Goal: Task Accomplishment & Management: Complete application form

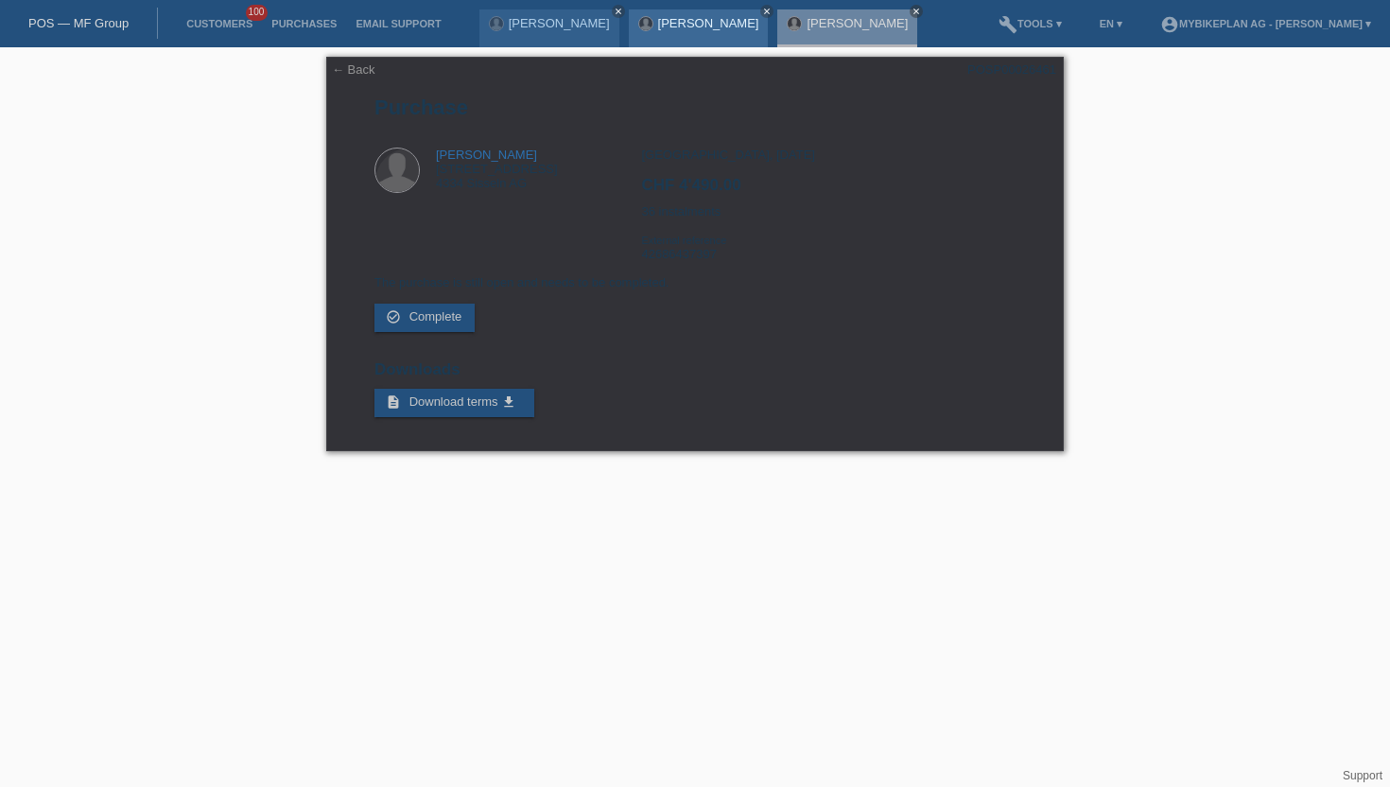
click at [642, 31] on div "Mattia Zorzi close" at bounding box center [699, 28] width 140 height 38
click at [639, 23] on div "Mattia Zorzi close" at bounding box center [699, 28] width 140 height 38
click at [648, 31] on div "Mattia Zorzi close" at bounding box center [699, 28] width 140 height 38
click at [658, 26] on link "[PERSON_NAME]" at bounding box center [708, 23] width 101 height 14
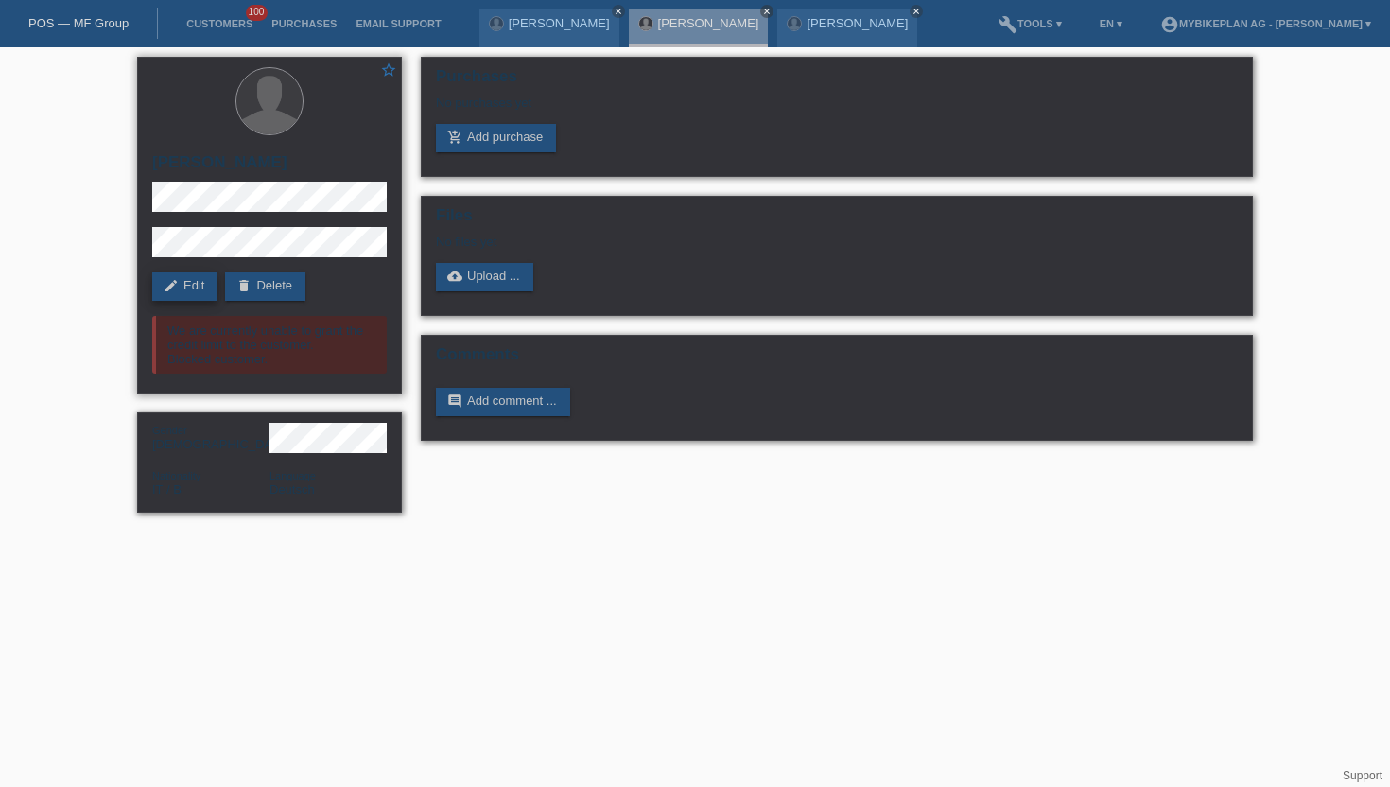
click at [183, 284] on link "edit Edit" at bounding box center [184, 286] width 65 height 28
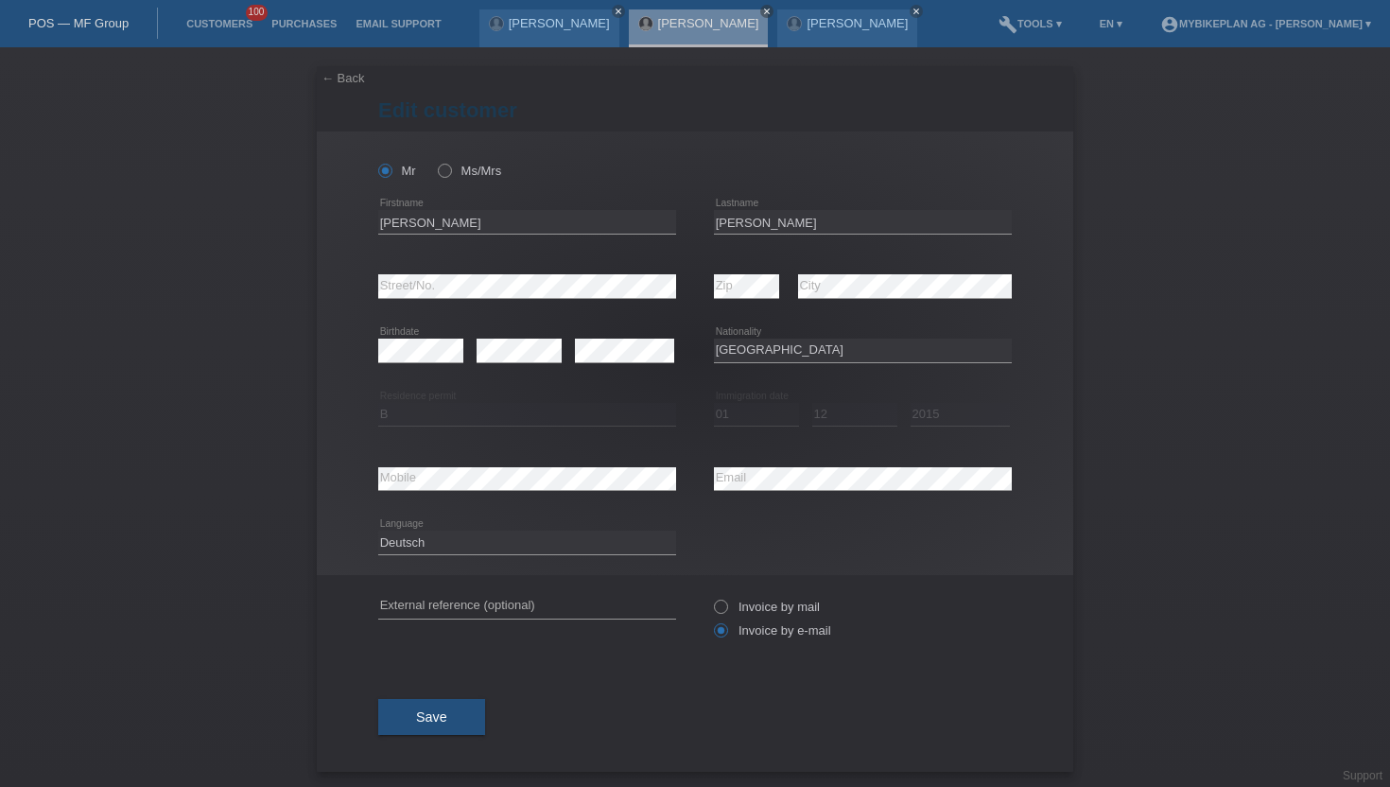
select select "IT"
select select "B"
select select "01"
select select "12"
select select "2015"
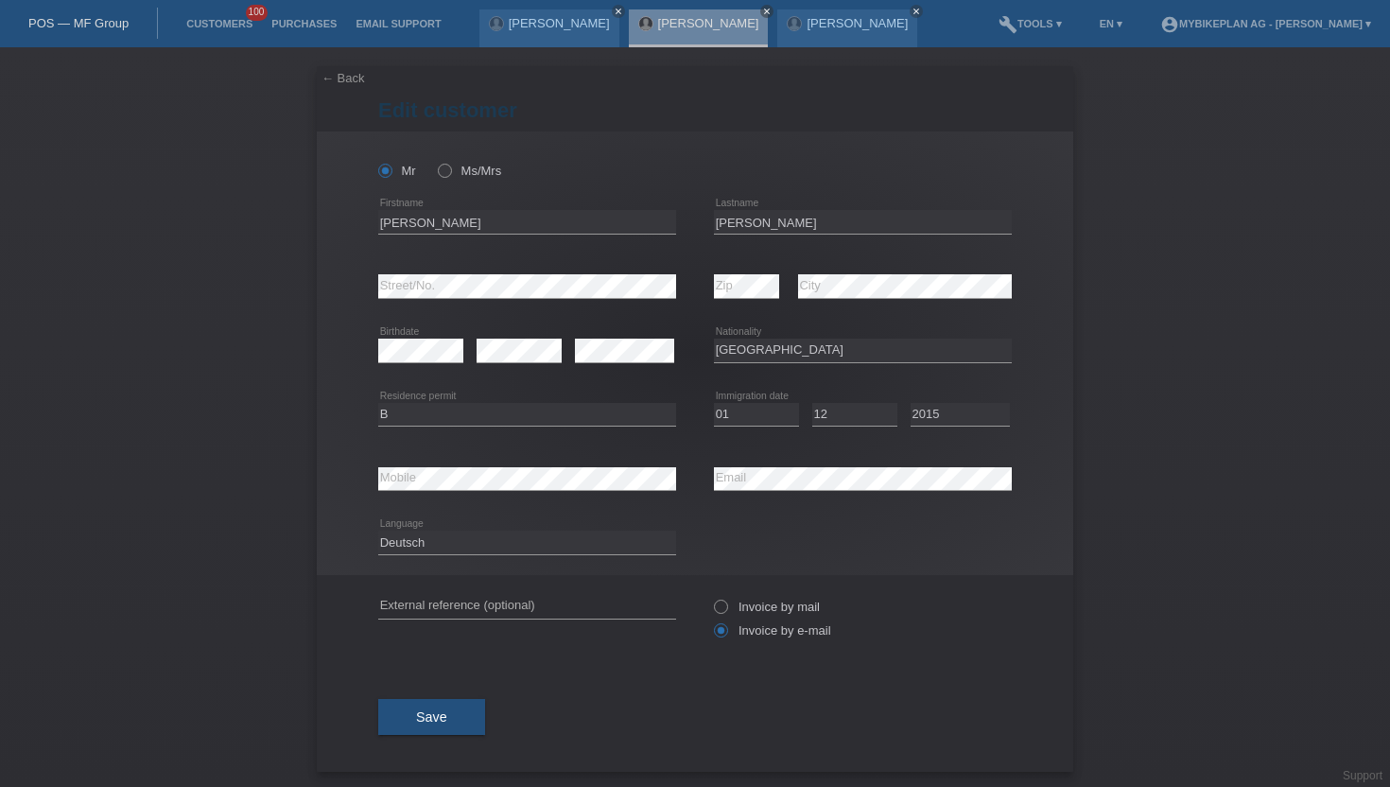
click at [1129, 339] on div "← Back Edit customer Mr Ms/Mrs" at bounding box center [695, 416] width 1390 height 739
click at [1128, 339] on div "← Back Edit customer Mr Ms/Mrs" at bounding box center [695, 416] width 1390 height 739
click at [420, 706] on button "Save" at bounding box center [431, 717] width 107 height 36
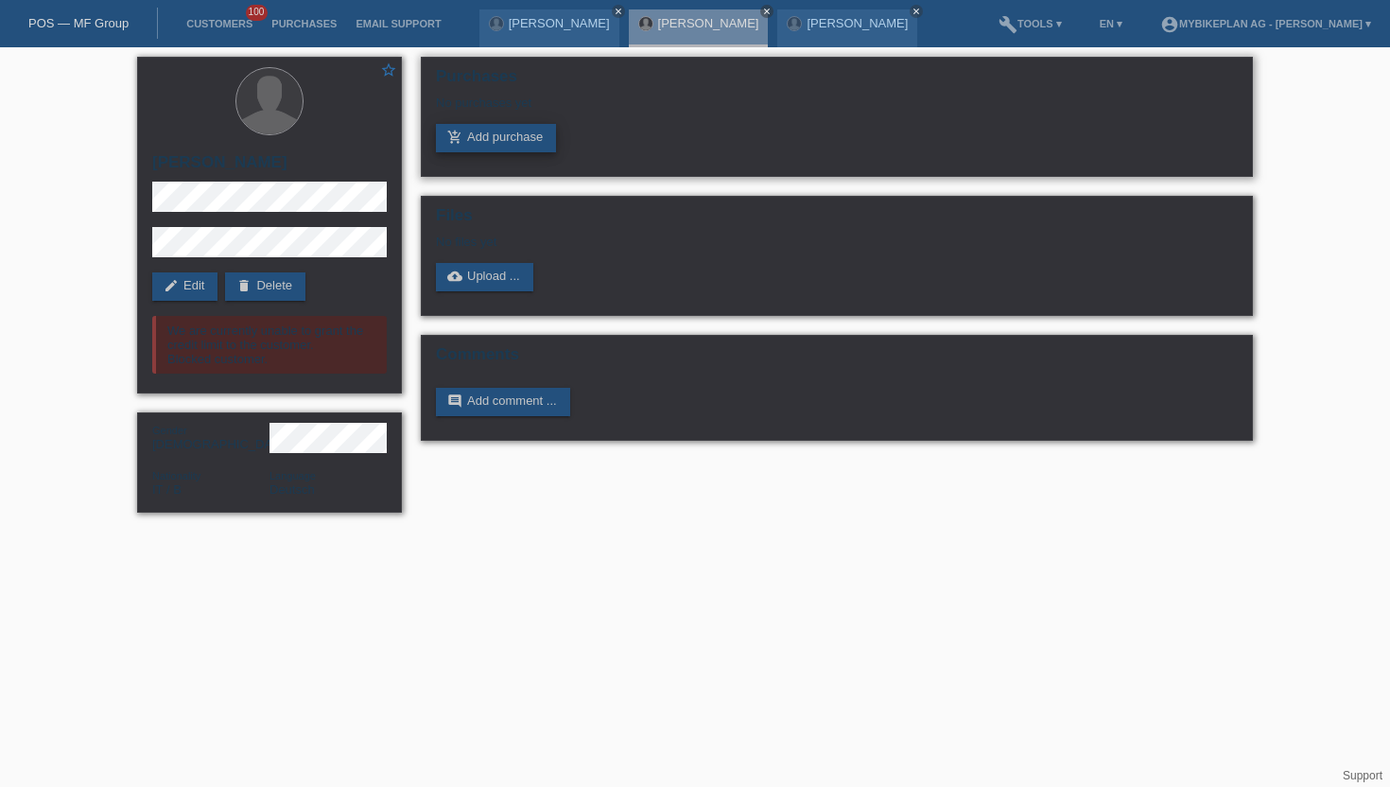
click at [512, 144] on link "add_shopping_cart Add purchase" at bounding box center [496, 138] width 120 height 28
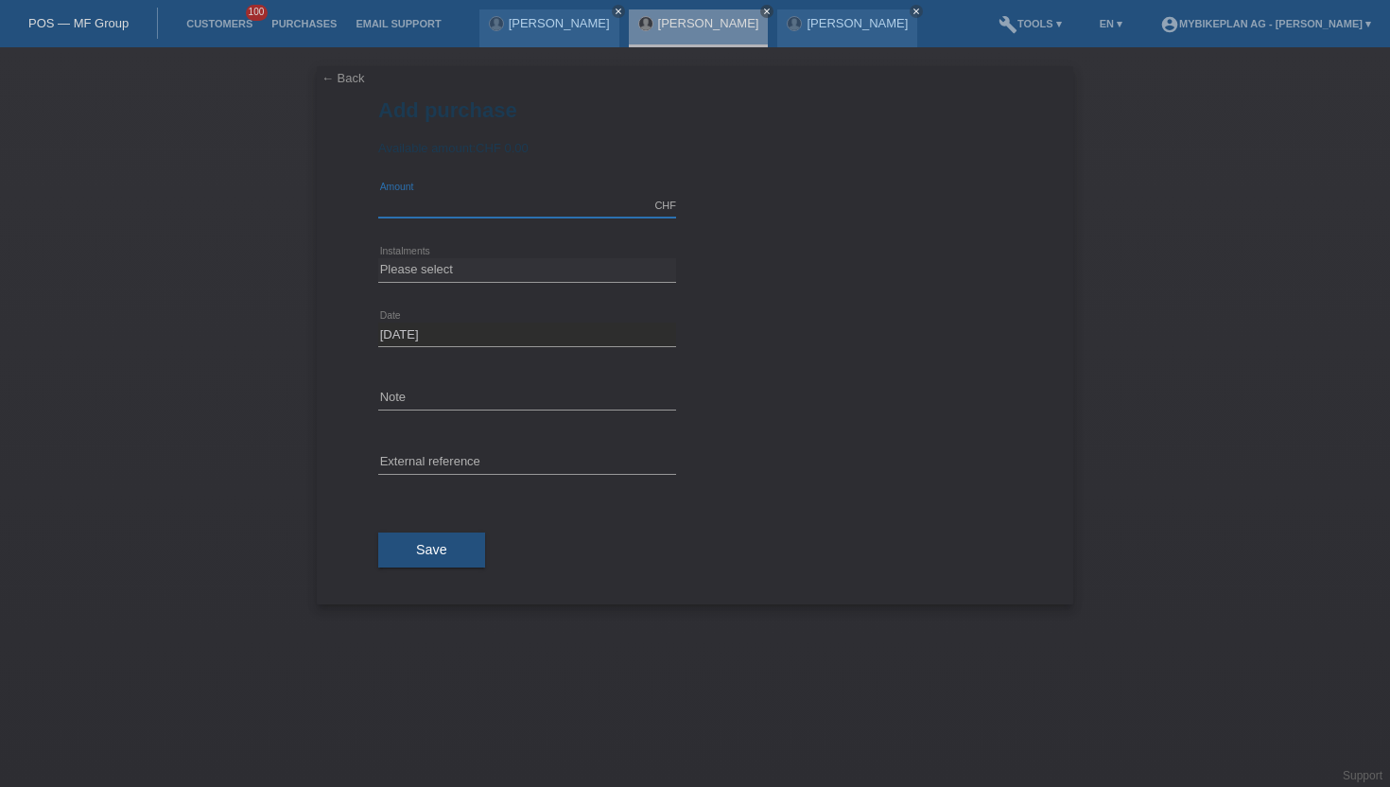
click at [462, 196] on input "text" at bounding box center [527, 206] width 298 height 24
type input "5949.00"
click at [472, 277] on select "Please select 6 instalments 12 instalments 18 instalments 24 instalments 36 ins…" at bounding box center [527, 269] width 298 height 23
select select "487"
click at [378, 259] on select "Please select 6 instalments 12 instalments 18 instalments 24 instalments 36 ins…" at bounding box center [527, 269] width 298 height 23
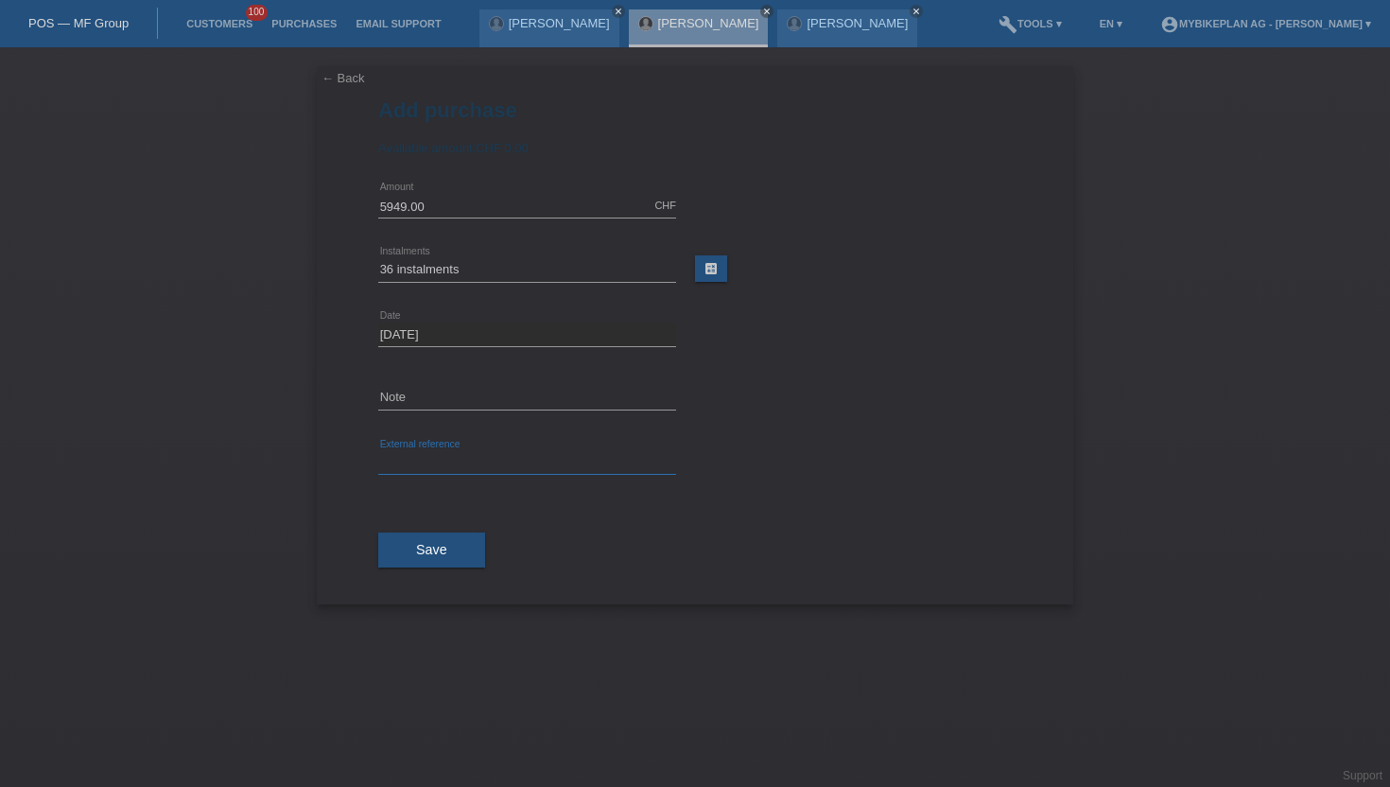
click at [432, 464] on input "text" at bounding box center [527, 463] width 298 height 24
paste input "42661173620"
type input "42661173620"
click at [413, 554] on button "Save" at bounding box center [431, 550] width 107 height 36
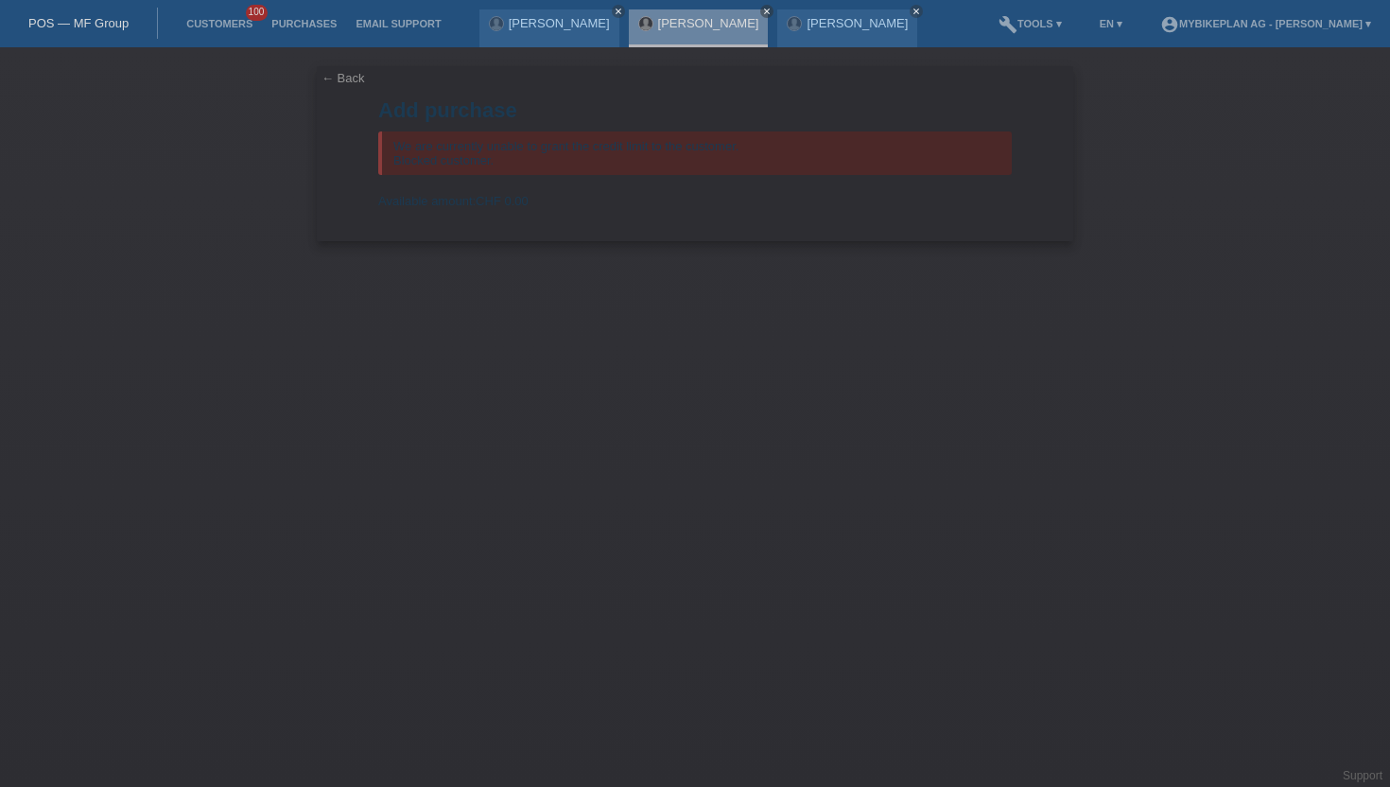
click at [208, 17] on li "Customers 100" at bounding box center [219, 24] width 85 height 48
click at [209, 24] on link "Customers" at bounding box center [219, 23] width 85 height 11
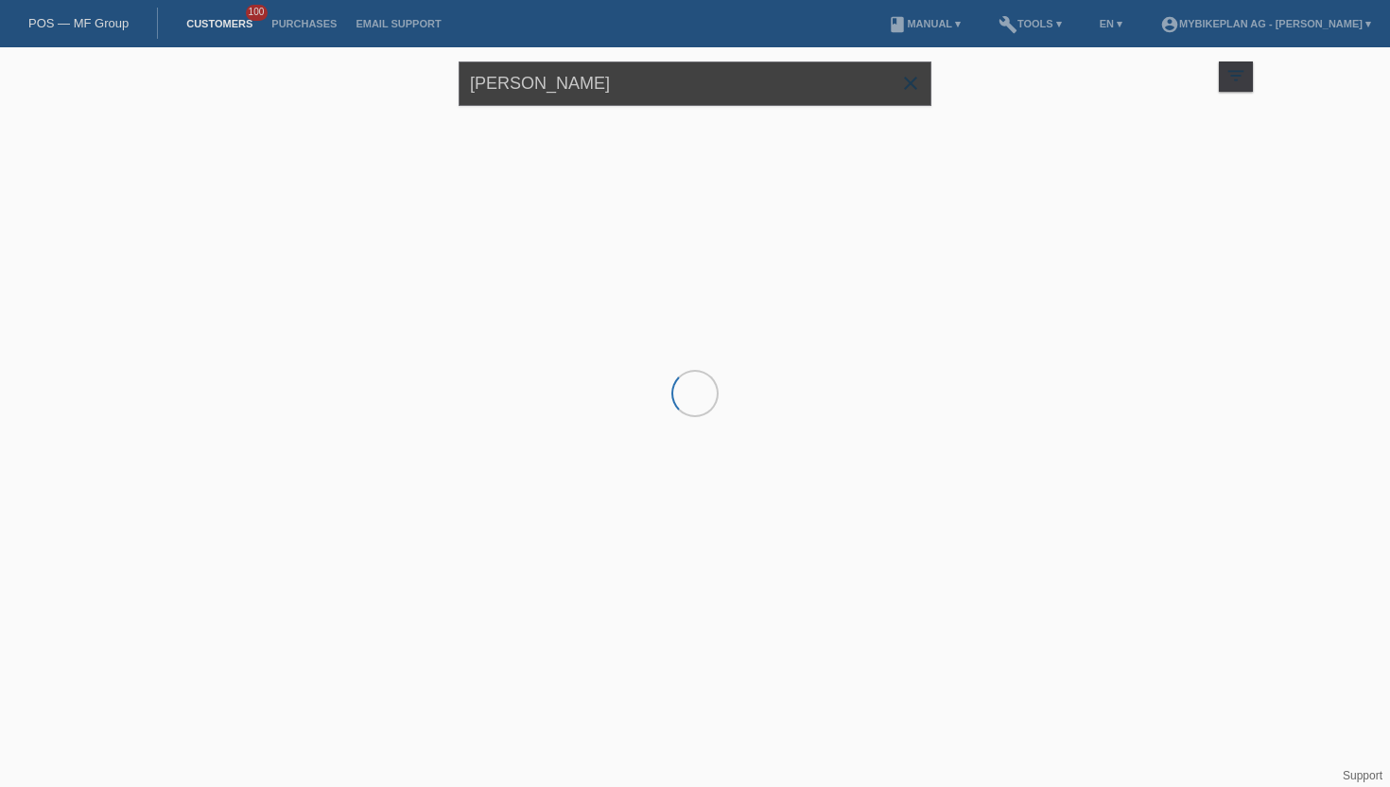
click at [604, 92] on input "[PERSON_NAME]" at bounding box center [695, 83] width 473 height 44
click at [604, 92] on input "rolf schneiter" at bounding box center [695, 83] width 473 height 44
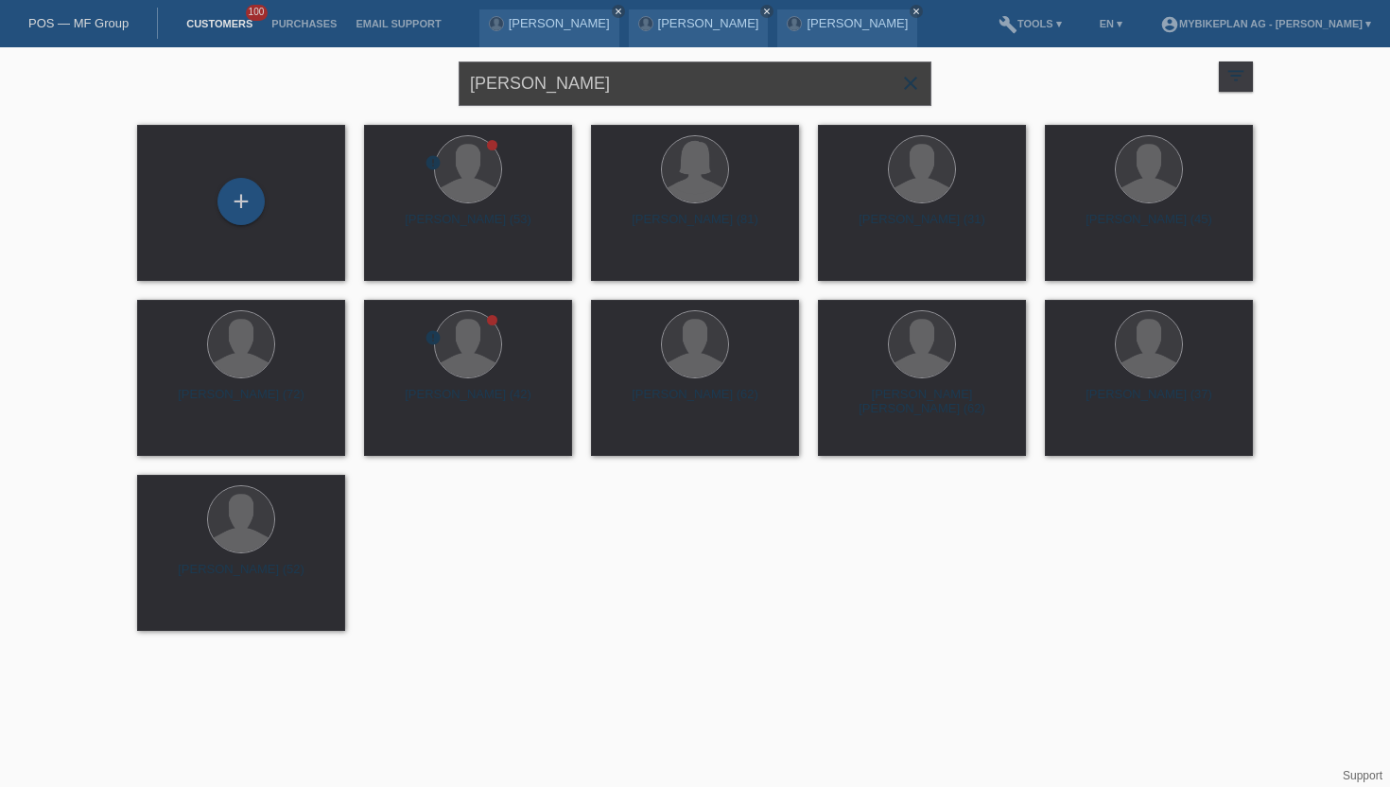
type input "stefan lässer"
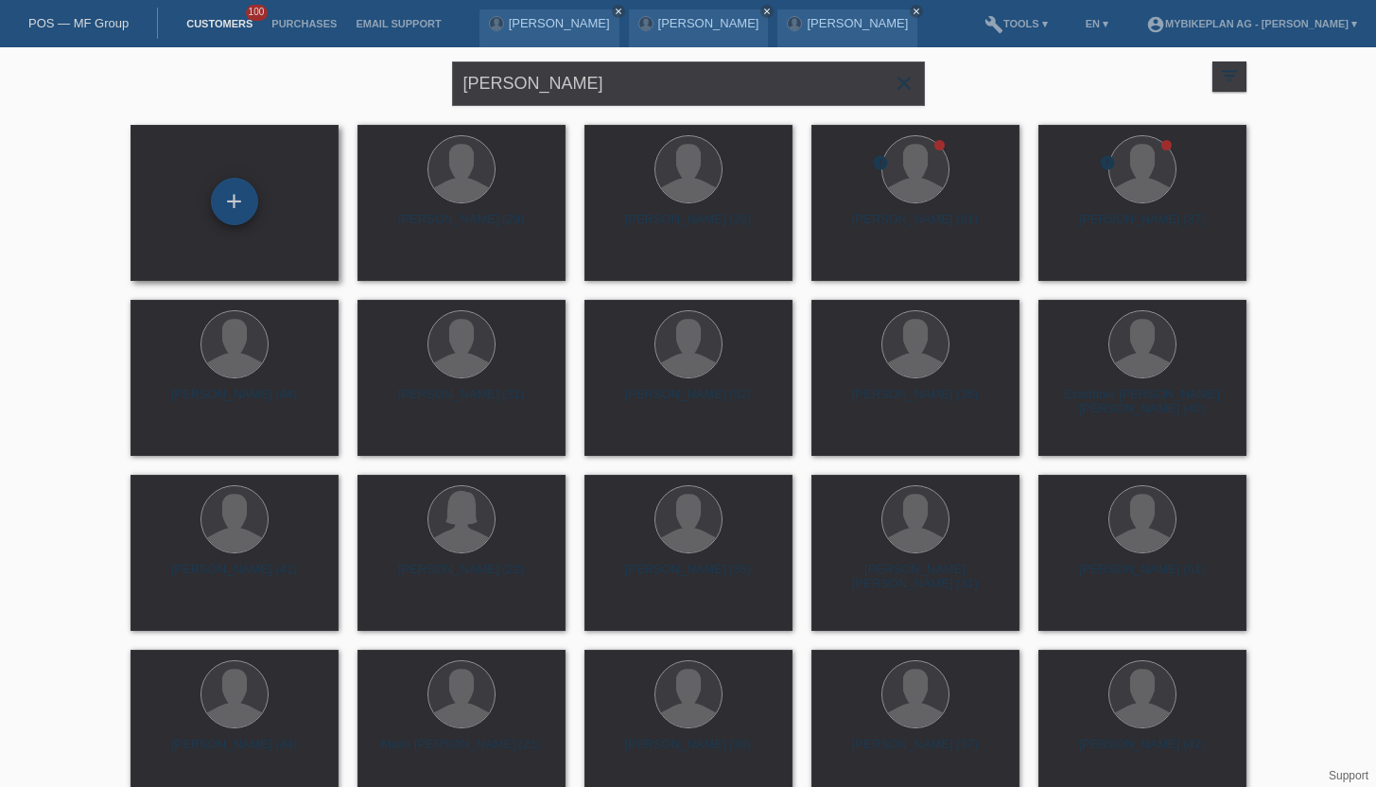
click at [250, 196] on div "+" at bounding box center [234, 201] width 47 height 47
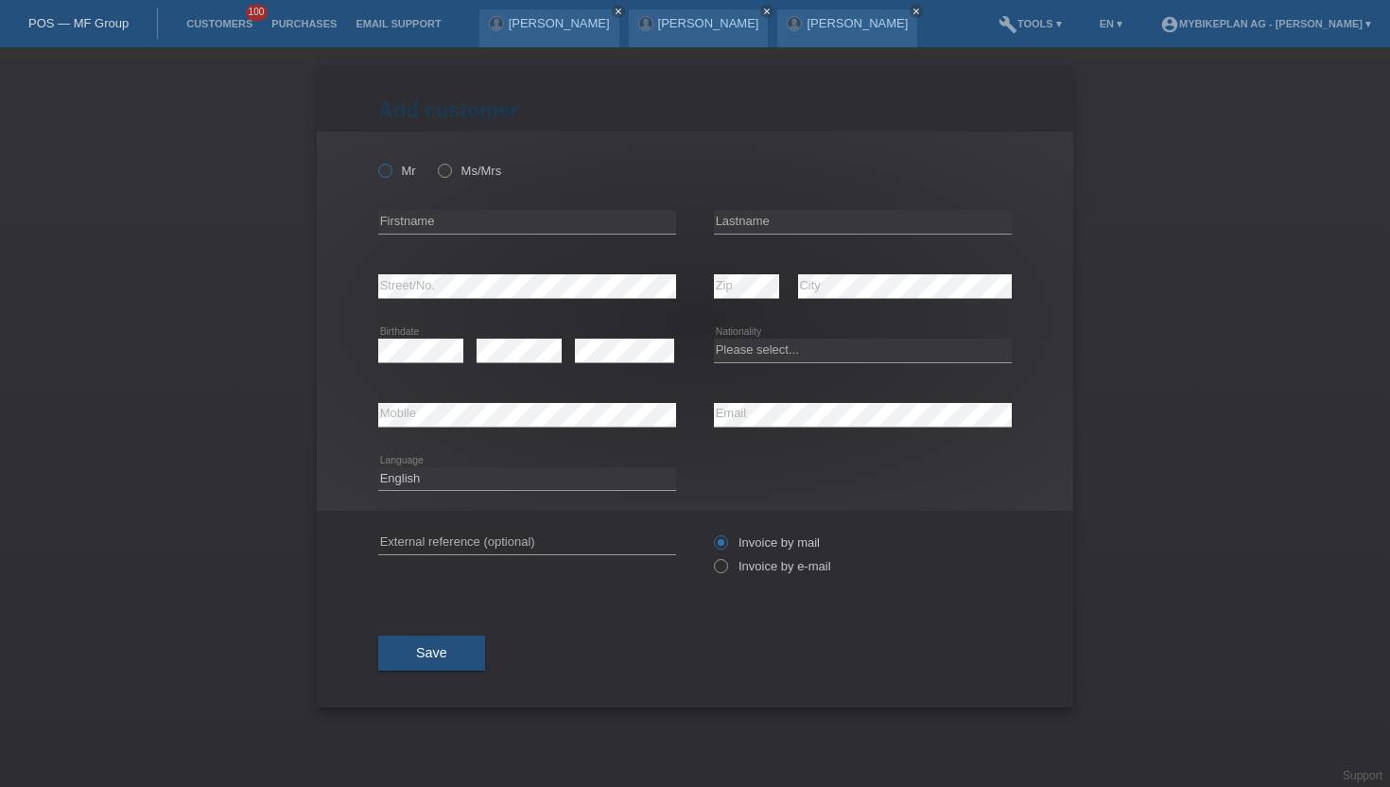
click at [375, 161] on icon at bounding box center [375, 161] width 0 height 0
click at [389, 173] on input "Mr" at bounding box center [384, 170] width 12 height 12
radio input "true"
click at [450, 249] on div "error Firstname" at bounding box center [527, 222] width 298 height 64
click at [450, 234] on icon at bounding box center [527, 234] width 298 height 1
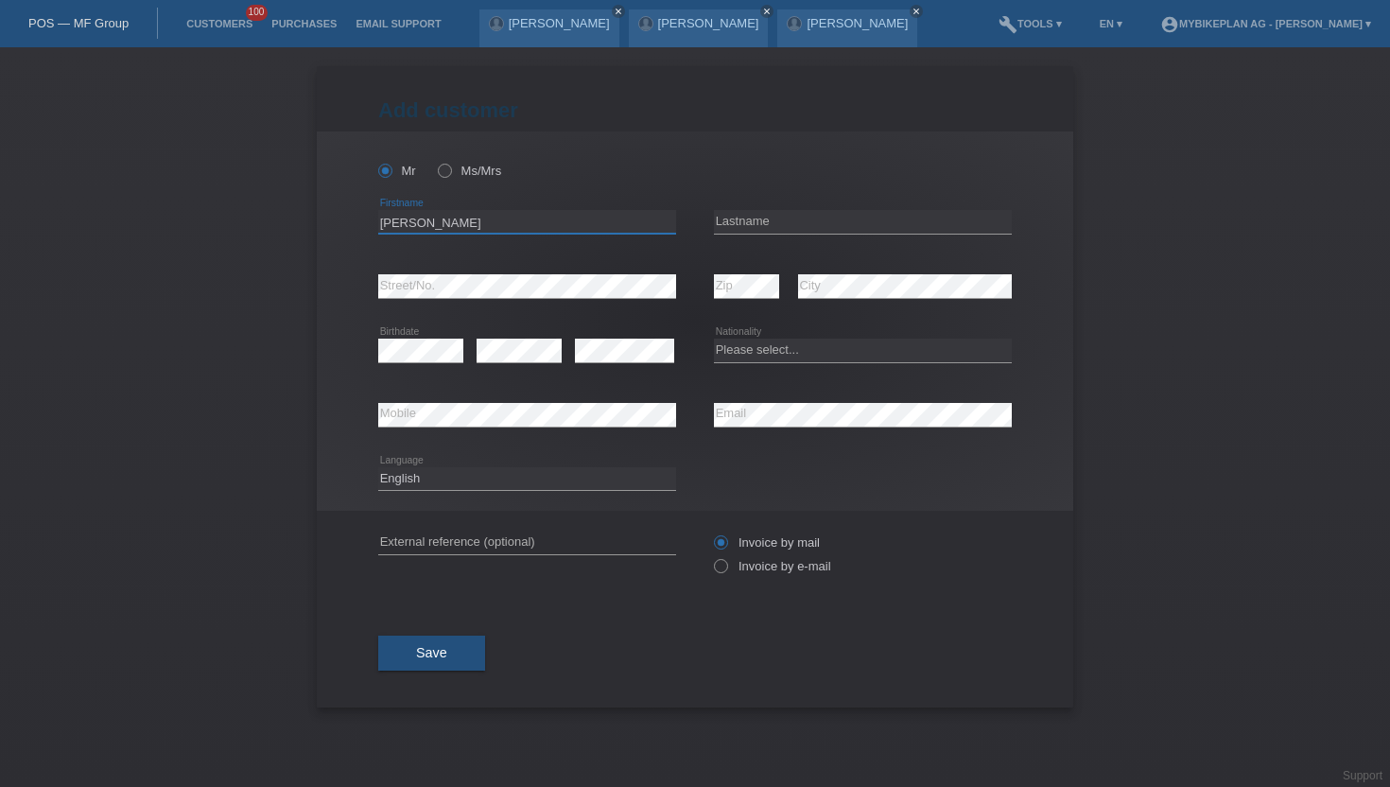
type input "[PERSON_NAME]"
click at [884, 225] on input "text" at bounding box center [863, 222] width 298 height 24
type input "Lässer"
click at [406, 368] on div "error Birthdate" at bounding box center [420, 351] width 85 height 64
click at [756, 344] on select "Please select... Switzerland Austria Germany Liechtenstein ------------ Afghani…" at bounding box center [863, 350] width 298 height 23
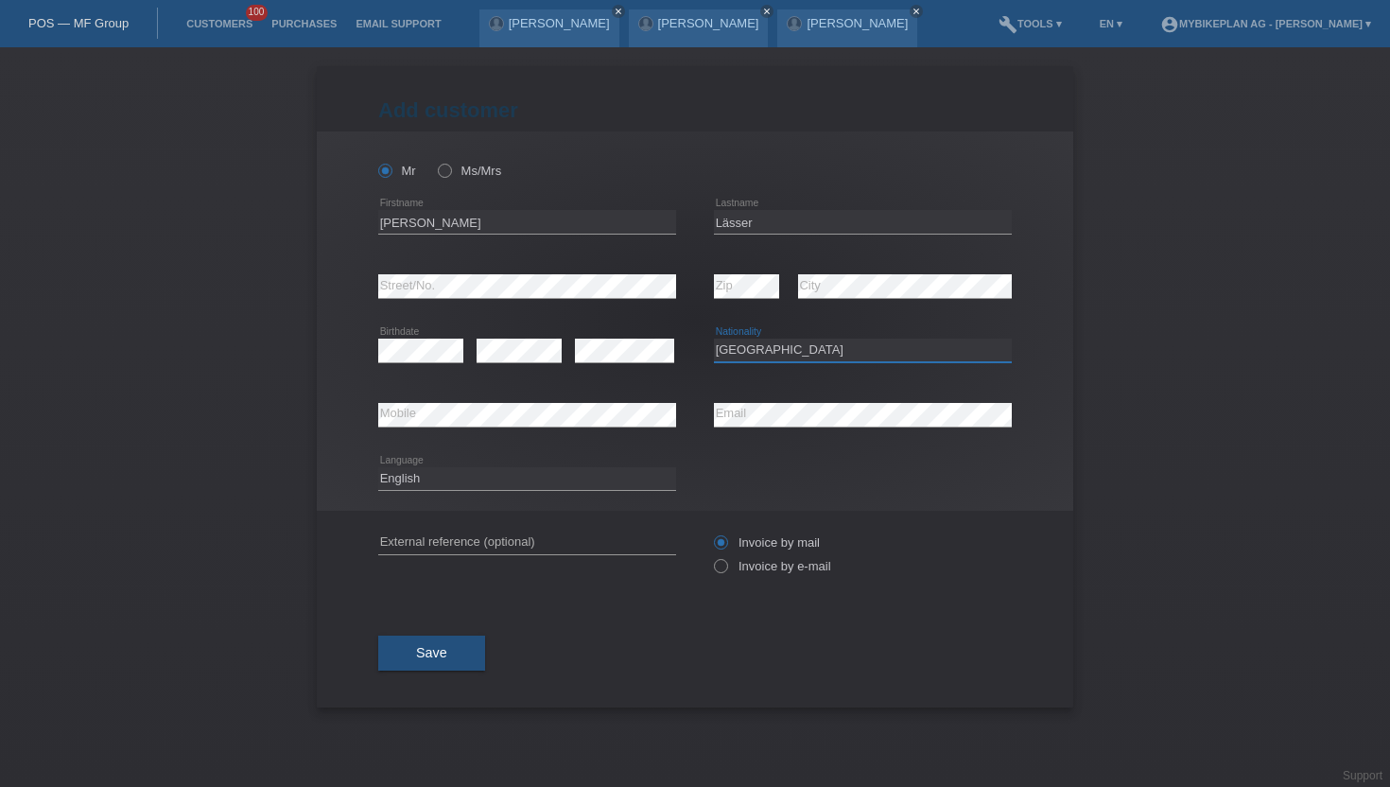
click at [714, 339] on select "Please select... Switzerland Austria Germany Liechtenstein ------------ Afghani…" at bounding box center [863, 350] width 298 height 23
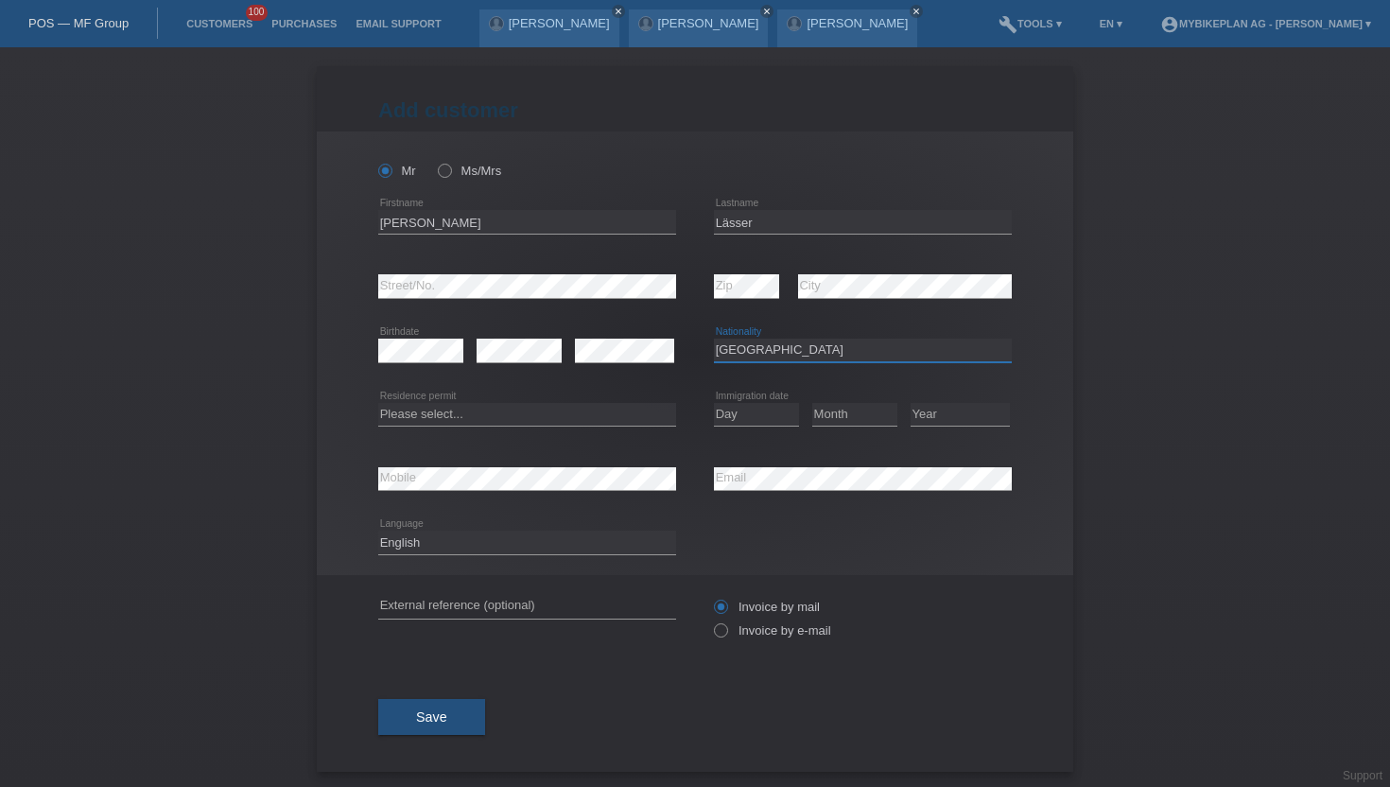
click at [776, 344] on select "Please select... Switzerland Austria Germany Liechtenstein ------------ Afghani…" at bounding box center [863, 350] width 298 height 23
select select "CH"
click at [714, 339] on select "Please select... Switzerland Austria Germany Liechtenstein ------------ Afghani…" at bounding box center [863, 350] width 298 height 23
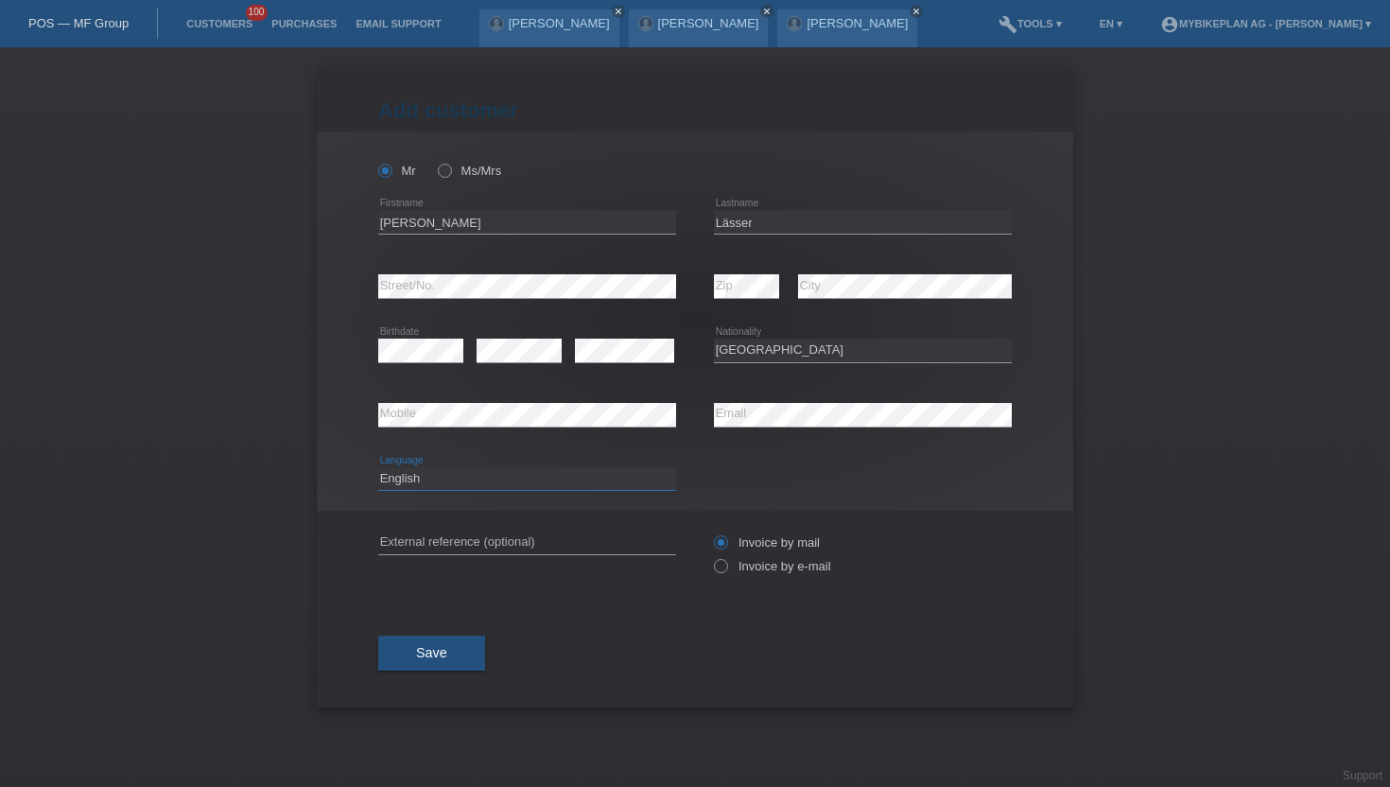
click at [438, 478] on select "Deutsch Français Italiano English" at bounding box center [527, 478] width 298 height 23
select select "de"
click at [378, 467] on select "Deutsch Français Italiano English" at bounding box center [527, 478] width 298 height 23
click at [766, 566] on label "Invoice by e-mail" at bounding box center [772, 566] width 117 height 14
click at [726, 566] on input "Invoice by e-mail" at bounding box center [720, 571] width 12 height 24
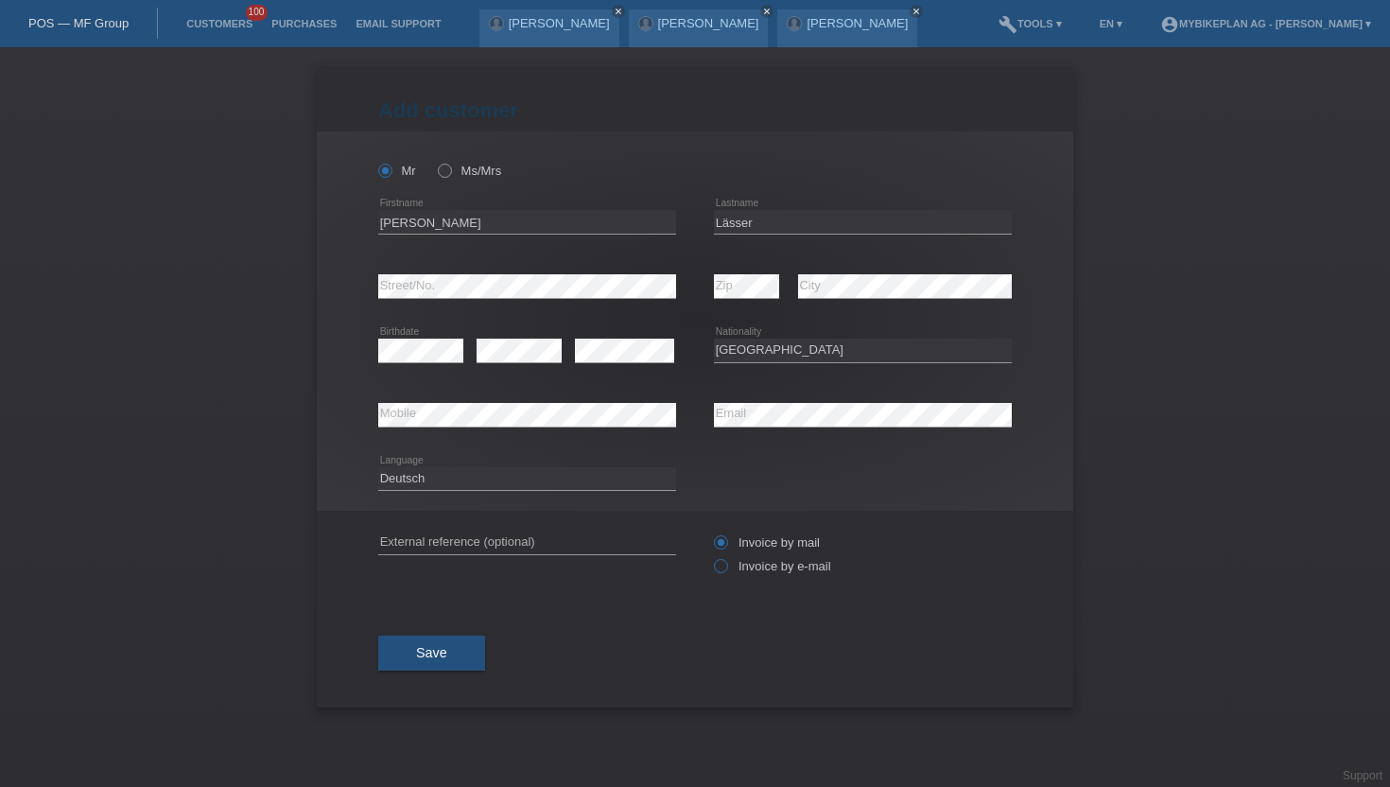
radio input "true"
click at [442, 658] on span "Save" at bounding box center [431, 652] width 31 height 15
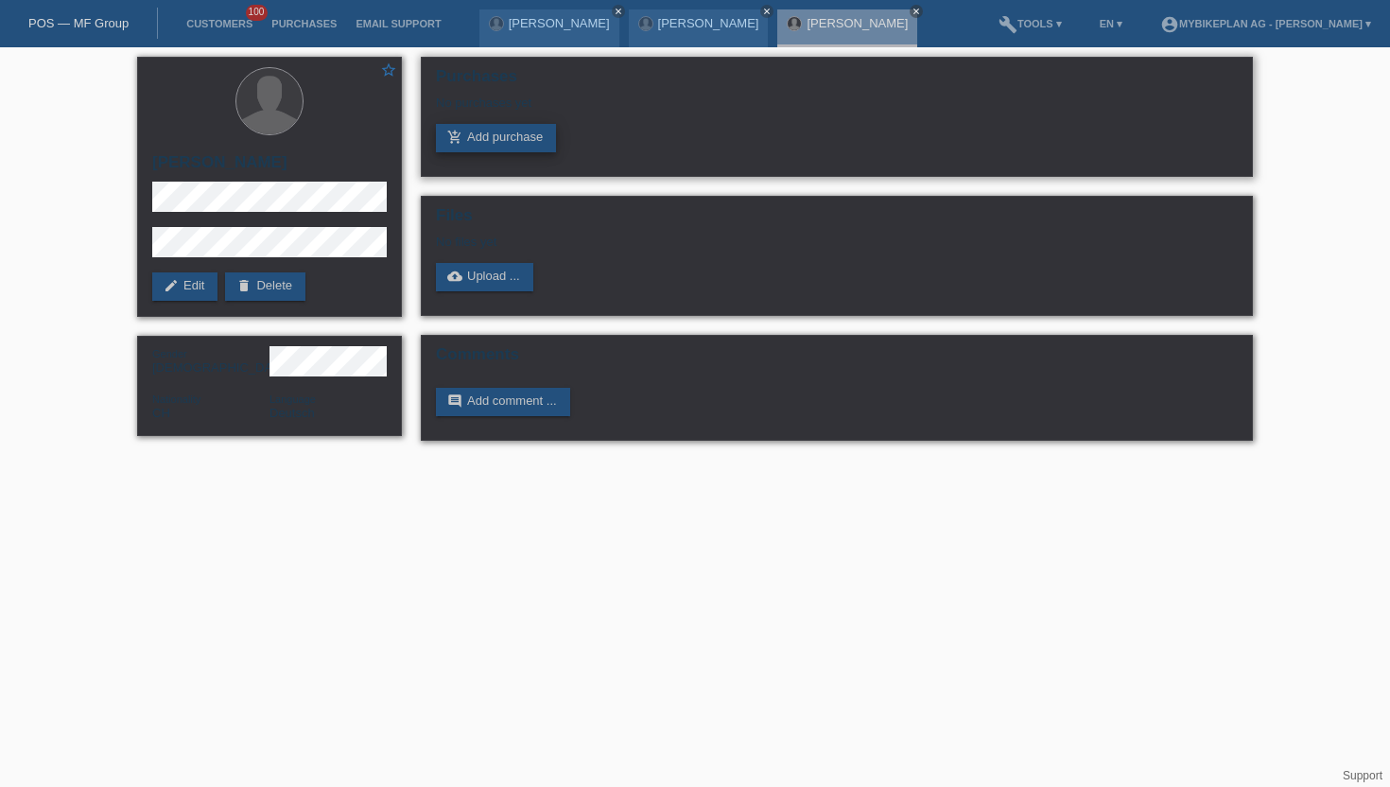
click at [473, 144] on link "add_shopping_cart Add purchase" at bounding box center [496, 138] width 120 height 28
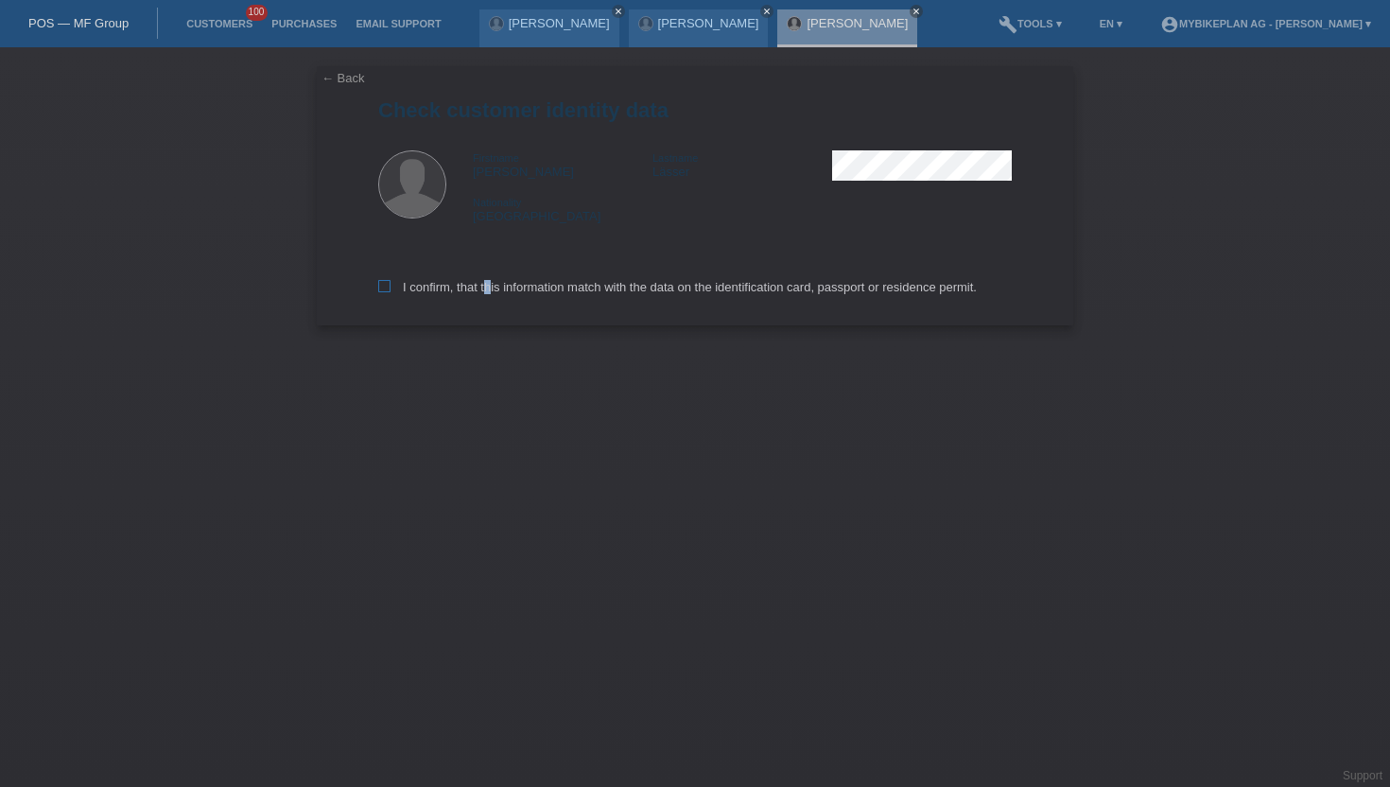
click at [484, 294] on label "I confirm, that this information match with the data on the identification card…" at bounding box center [677, 287] width 599 height 14
click at [443, 285] on label "I confirm, that this information match with the data on the identification card…" at bounding box center [677, 287] width 599 height 14
click at [391, 285] on input "I confirm, that this information match with the data on the identification card…" at bounding box center [384, 286] width 12 height 12
checkbox input "true"
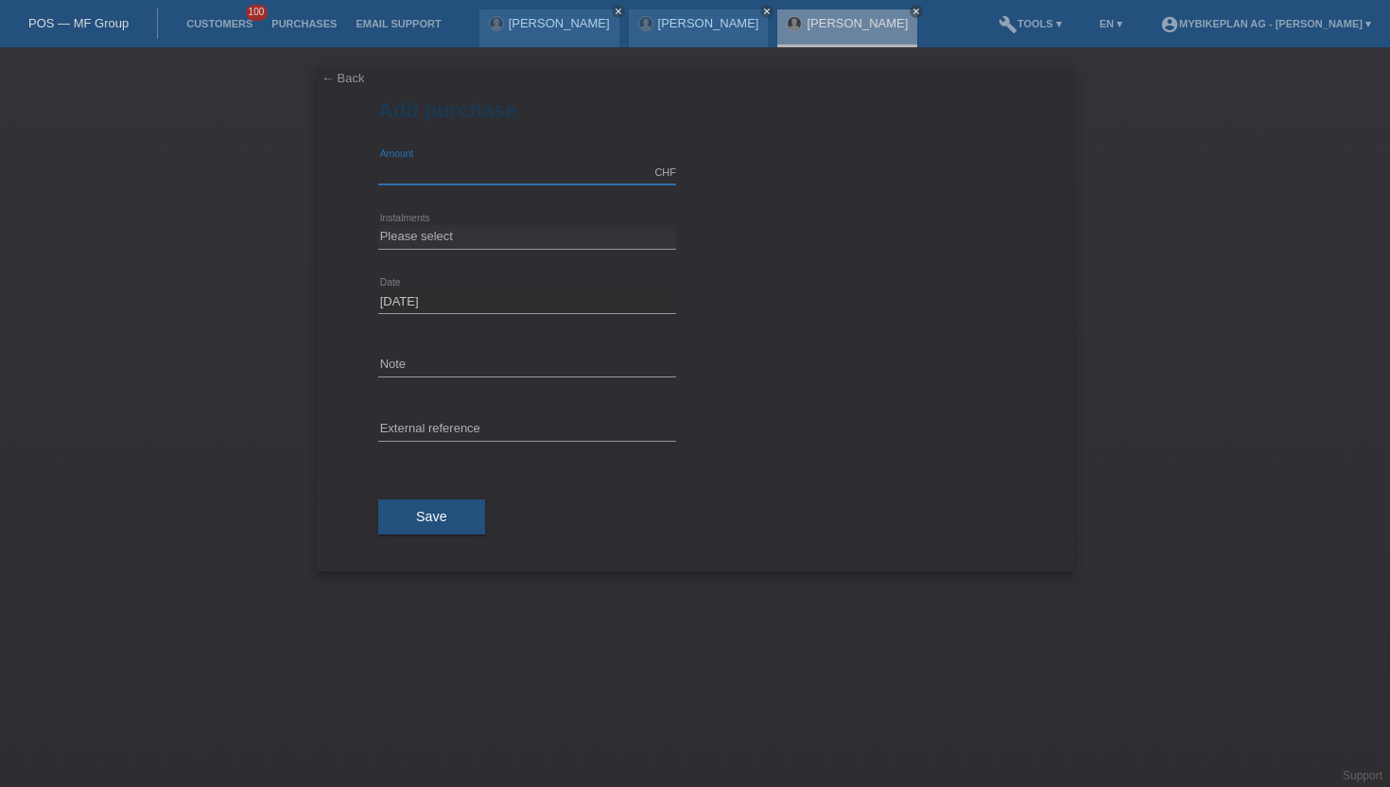
click at [541, 163] on input "text" at bounding box center [527, 173] width 298 height 24
type input "5299.00"
click at [431, 235] on select "Please select 6 instalments 12 instalments 18 instalments 24 instalments 36 ins…" at bounding box center [527, 236] width 298 height 23
select select "487"
click at [378, 225] on select "Please select 6 instalments 12 instalments 18 instalments 24 instalments 36 ins…" at bounding box center [527, 236] width 298 height 23
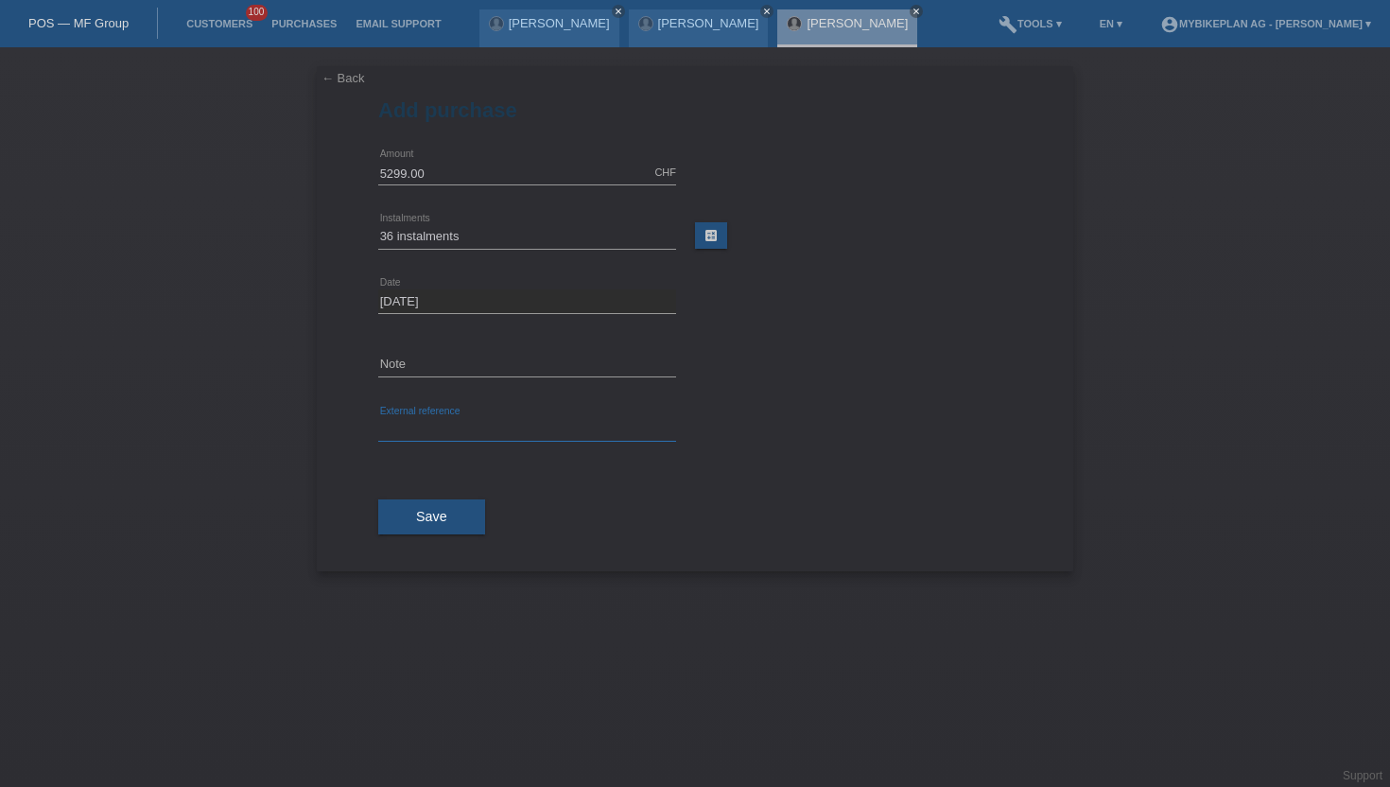
click at [428, 430] on input "text" at bounding box center [527, 430] width 298 height 24
paste input "42668851716"
type input "42668851716"
click at [416, 502] on button "Save" at bounding box center [431, 517] width 107 height 36
